Goal: Task Accomplishment & Management: Complete application form

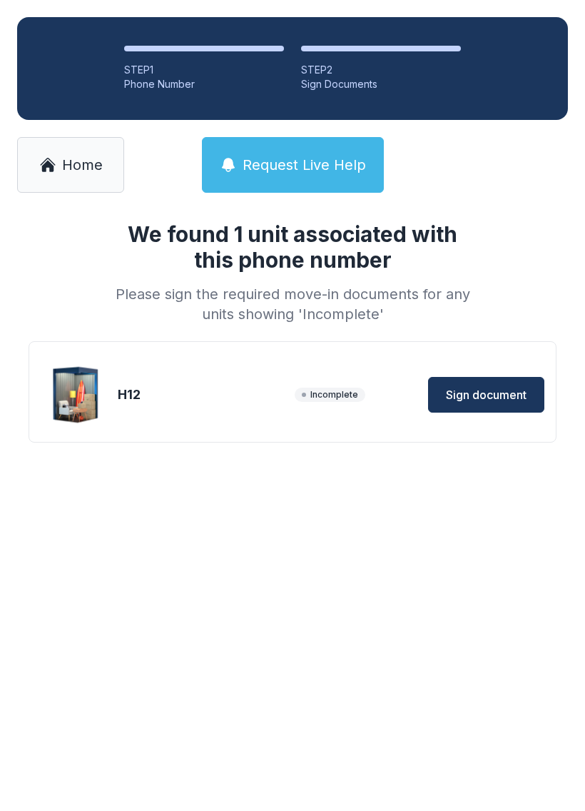
click at [78, 163] on span "Home" at bounding box center [82, 165] width 41 height 20
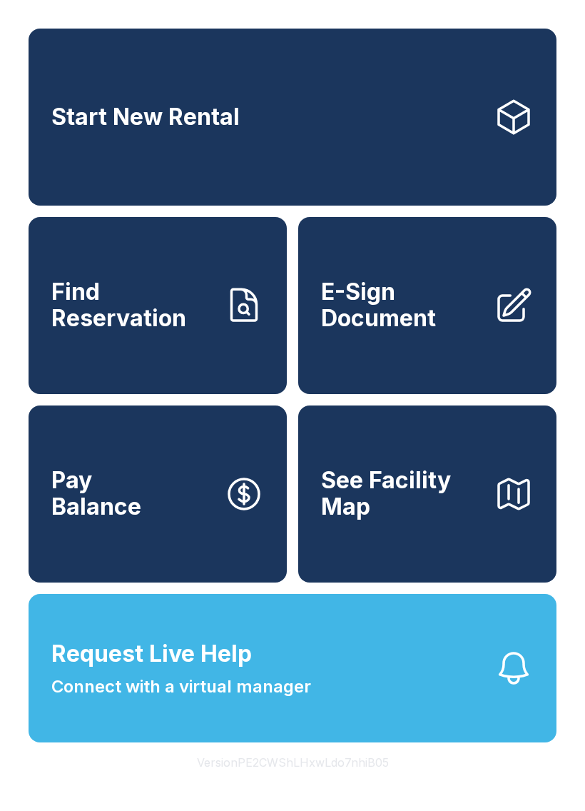
click at [169, 331] on span "Find Reservation" at bounding box center [131, 305] width 161 height 52
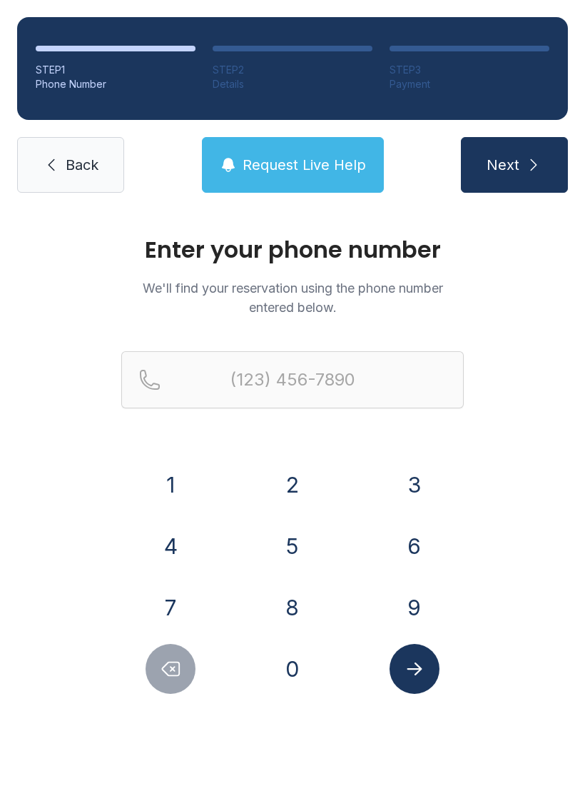
click at [420, 606] on button "9" at bounding box center [415, 607] width 50 height 50
click at [313, 549] on button "5" at bounding box center [293, 546] width 50 height 50
click at [186, 545] on button "4" at bounding box center [171, 546] width 50 height 50
click at [296, 482] on button "2" at bounding box center [293, 485] width 50 height 50
click at [300, 682] on button "0" at bounding box center [293, 669] width 50 height 50
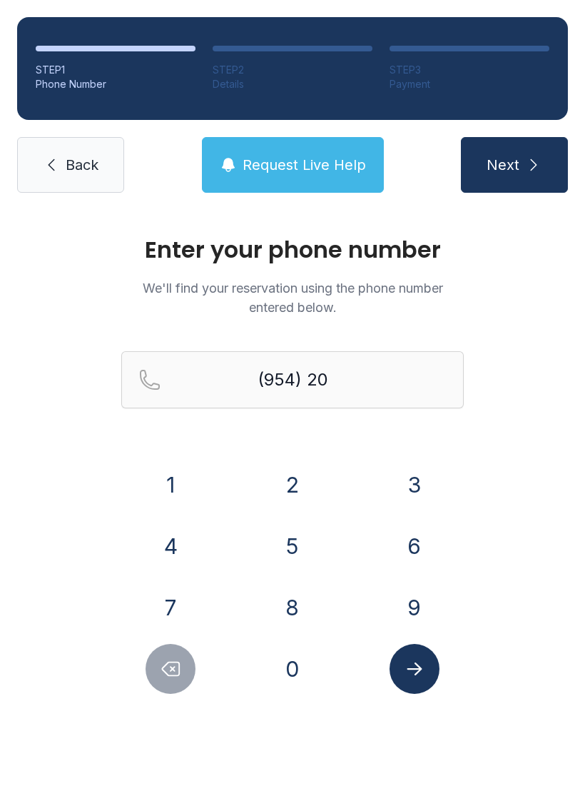
click at [296, 550] on button "5" at bounding box center [293, 546] width 50 height 50
click at [304, 666] on button "0" at bounding box center [293, 669] width 50 height 50
click at [308, 475] on button "2" at bounding box center [293, 485] width 50 height 50
click at [292, 677] on button "0" at bounding box center [293, 669] width 50 height 50
click at [182, 484] on button "1" at bounding box center [171, 485] width 50 height 50
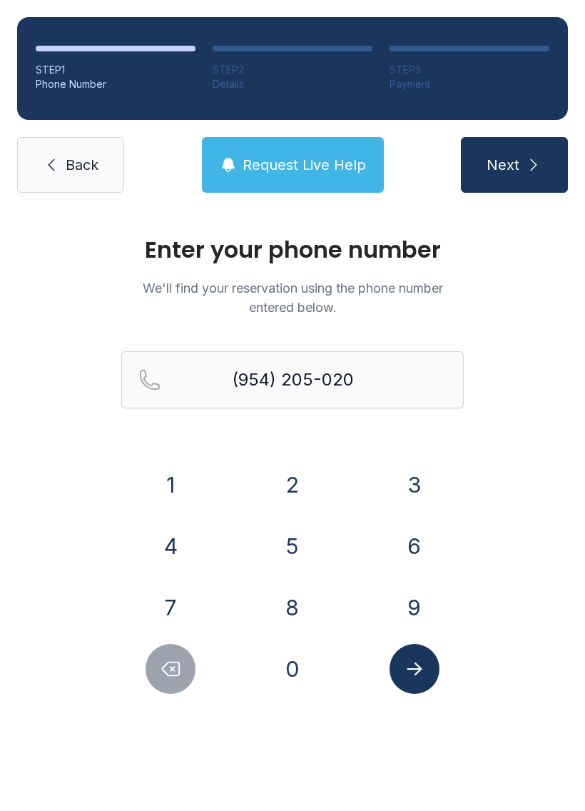
type input "[PHONE_NUMBER]"
click at [434, 666] on button "Submit lookup form" at bounding box center [415, 669] width 50 height 50
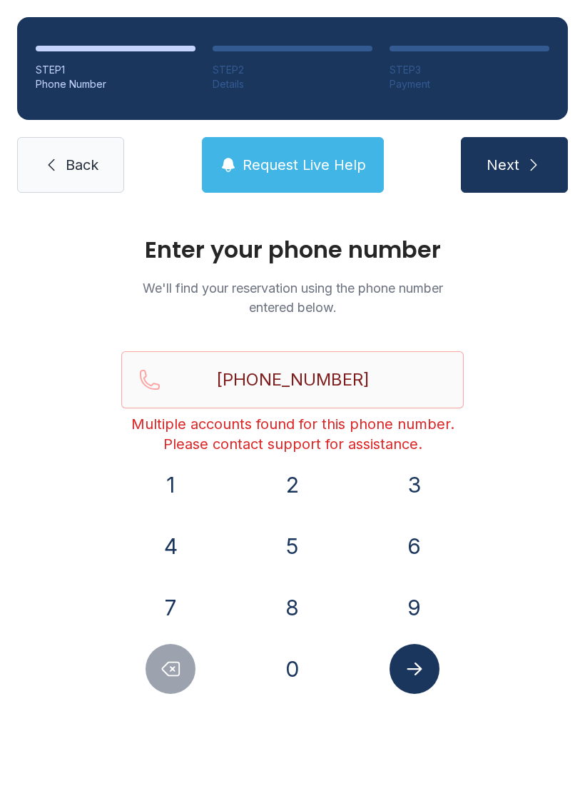
click at [517, 152] on button "Next" at bounding box center [514, 165] width 107 height 56
click at [64, 168] on link "Back" at bounding box center [70, 165] width 107 height 56
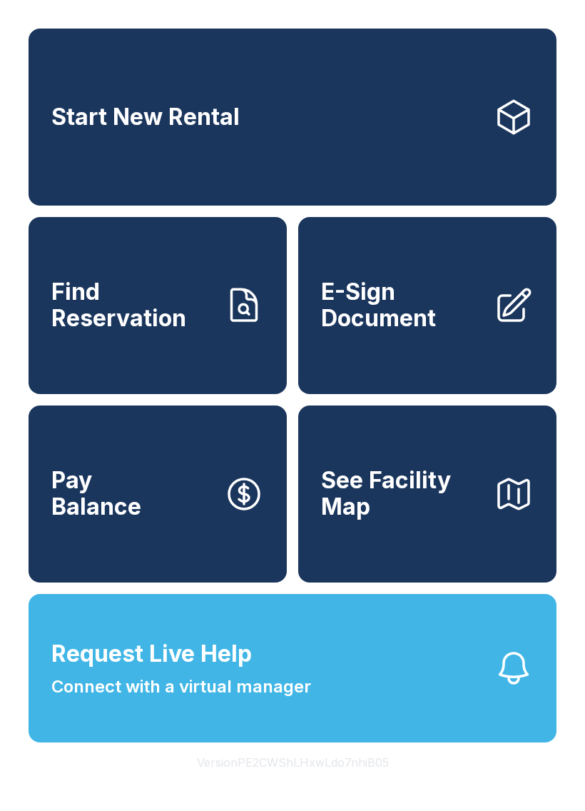
click at [393, 320] on span "E-Sign Document" at bounding box center [401, 305] width 161 height 52
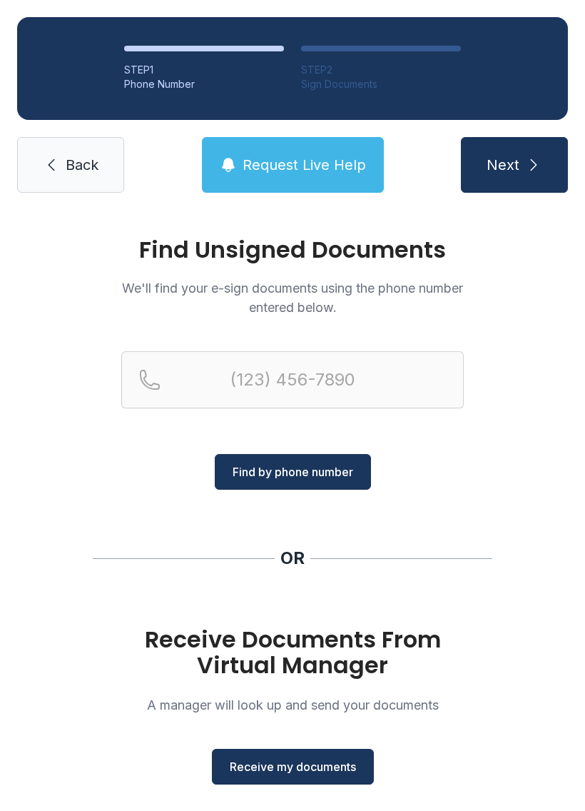
click at [296, 754] on button "Receive my documents" at bounding box center [293, 767] width 162 height 36
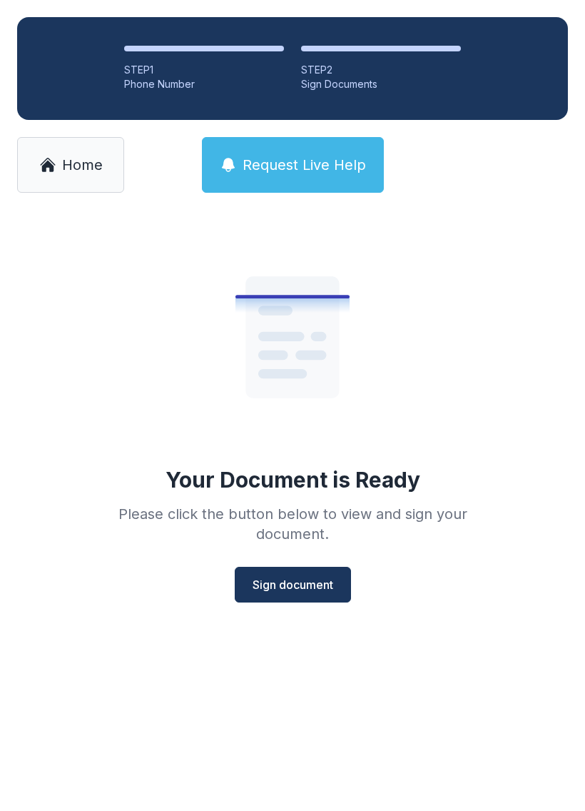
click at [313, 567] on button "Sign document" at bounding box center [293, 585] width 116 height 36
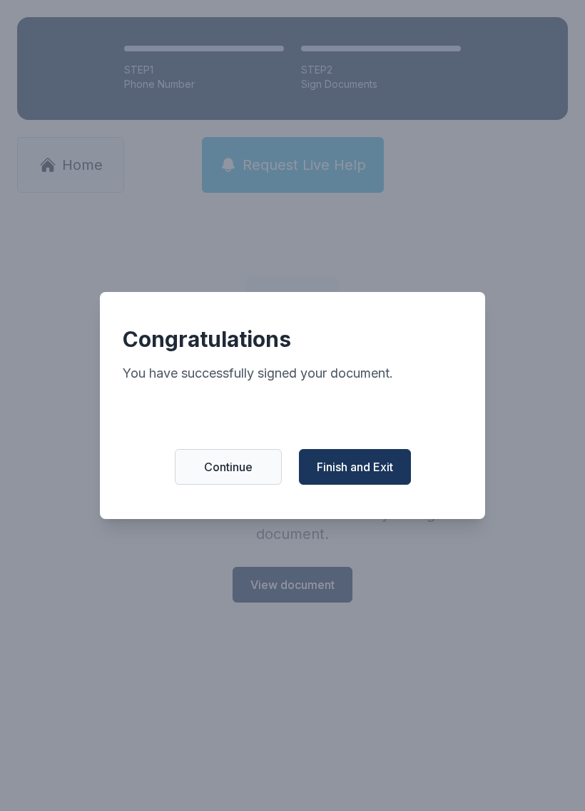
click at [381, 466] on span "Finish and Exit" at bounding box center [355, 466] width 76 height 17
